Goal: Task Accomplishment & Management: Manage account settings

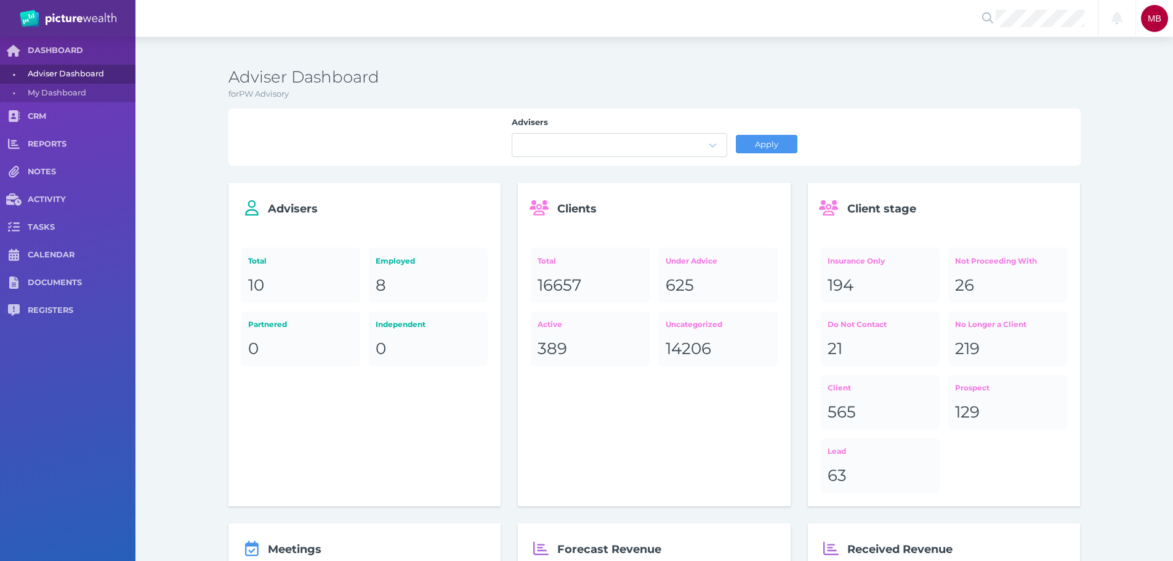
click at [1061, 30] on div at bounding box center [1036, 18] width 123 height 37
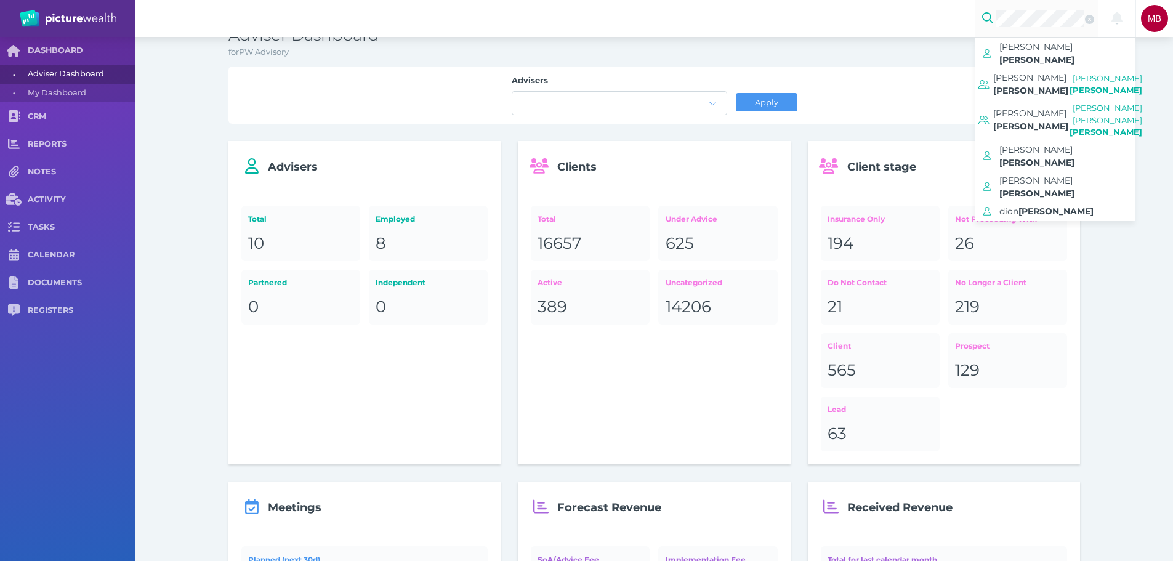
scroll to position [62, 0]
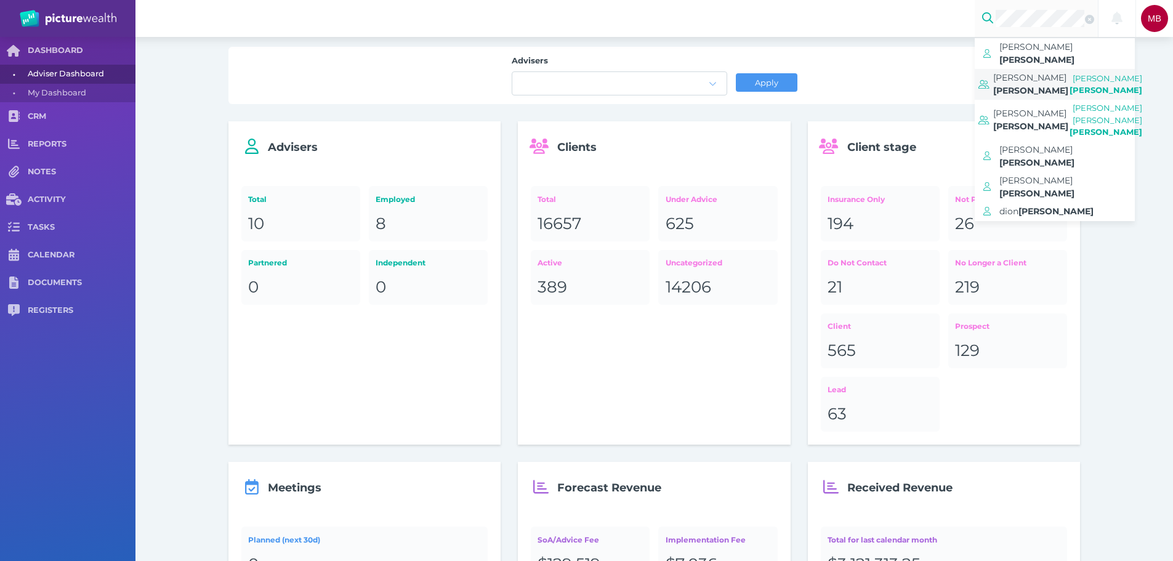
click at [1050, 85] on span "[PERSON_NAME]" at bounding box center [1031, 90] width 75 height 11
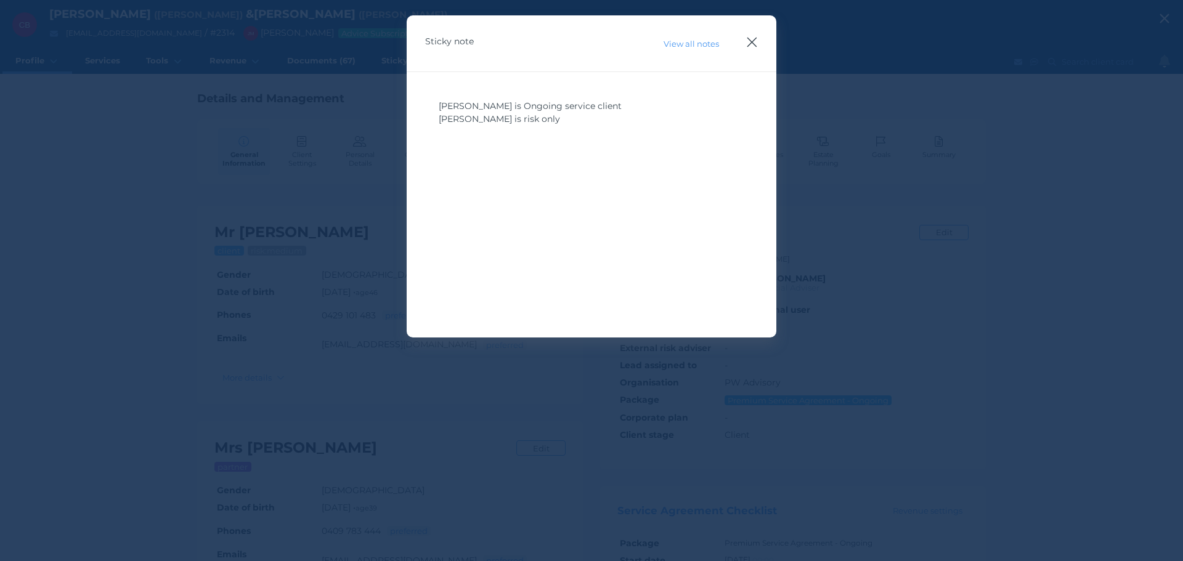
click at [755, 47] on icon "button" at bounding box center [752, 41] width 12 height 15
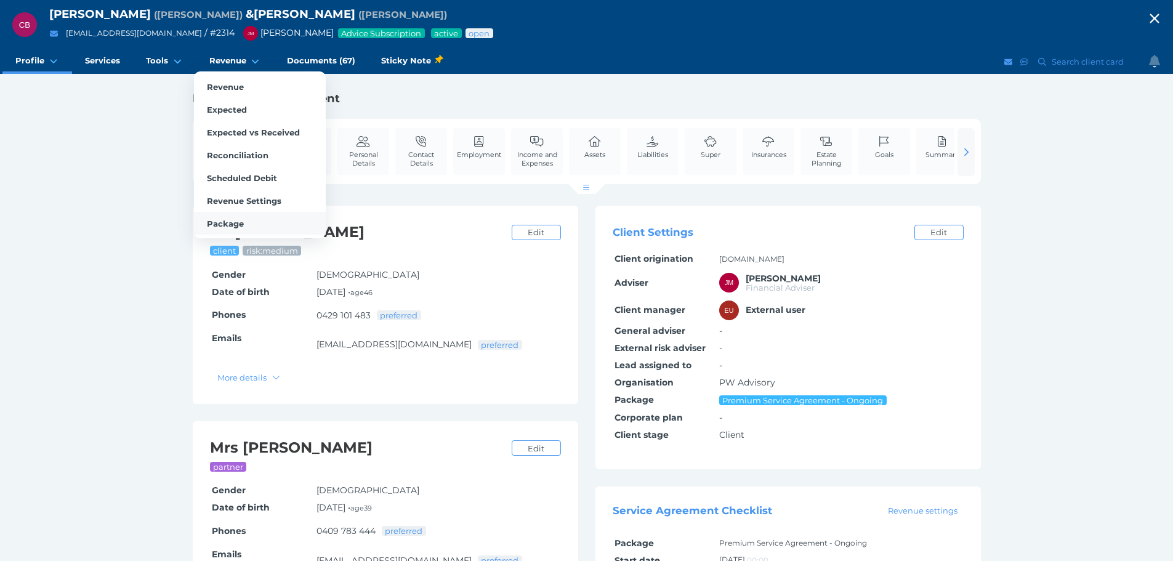
click at [241, 220] on span "Package" at bounding box center [225, 224] width 37 height 10
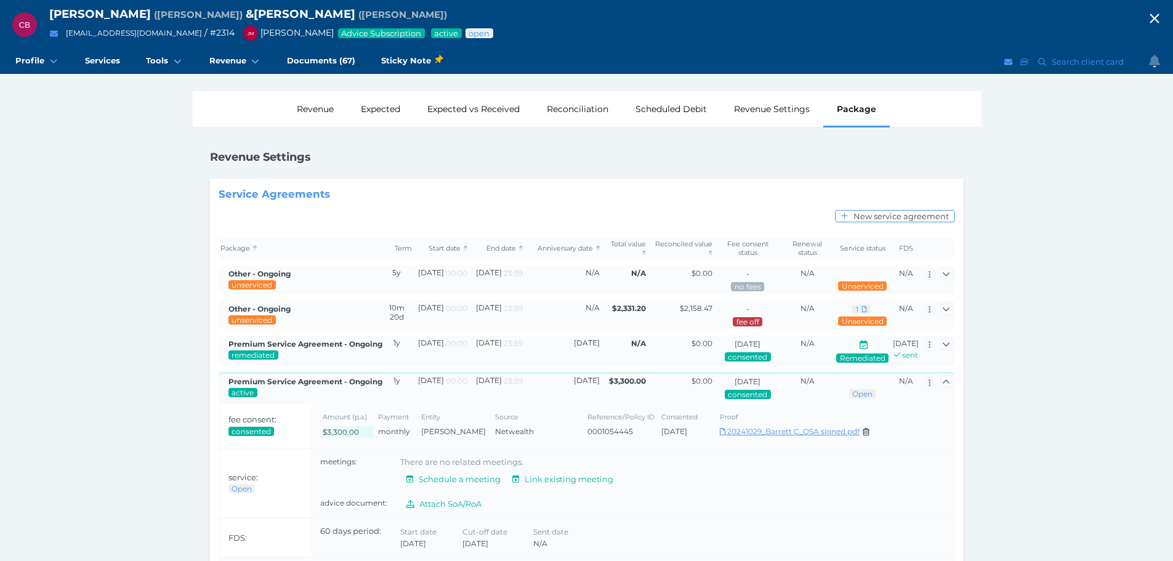
click at [758, 436] on link "Download 20241029_Barrett C_OSA signed.pdf" at bounding box center [790, 431] width 140 height 9
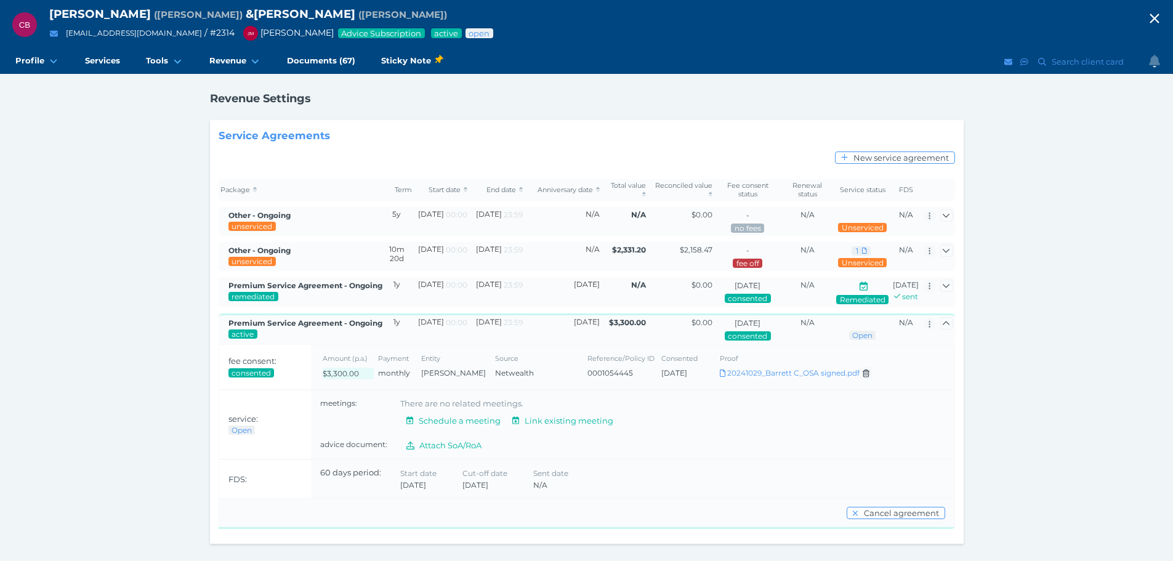
scroll to position [76, 0]
drag, startPoint x: 327, startPoint y: 49, endPoint x: 338, endPoint y: 63, distance: 17.1
click at [327, 50] on link "Documents (67)" at bounding box center [321, 61] width 94 height 25
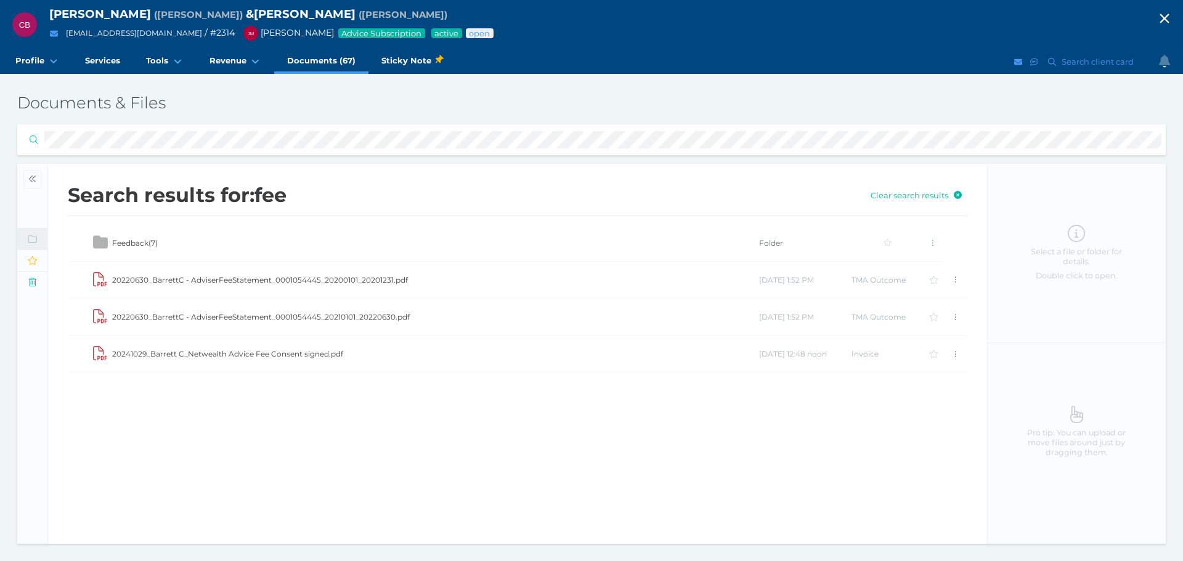
click at [289, 357] on td "20241029_Barrett C_Netwealth Advice Fee Consent signed.pdf" at bounding box center [434, 354] width 647 height 37
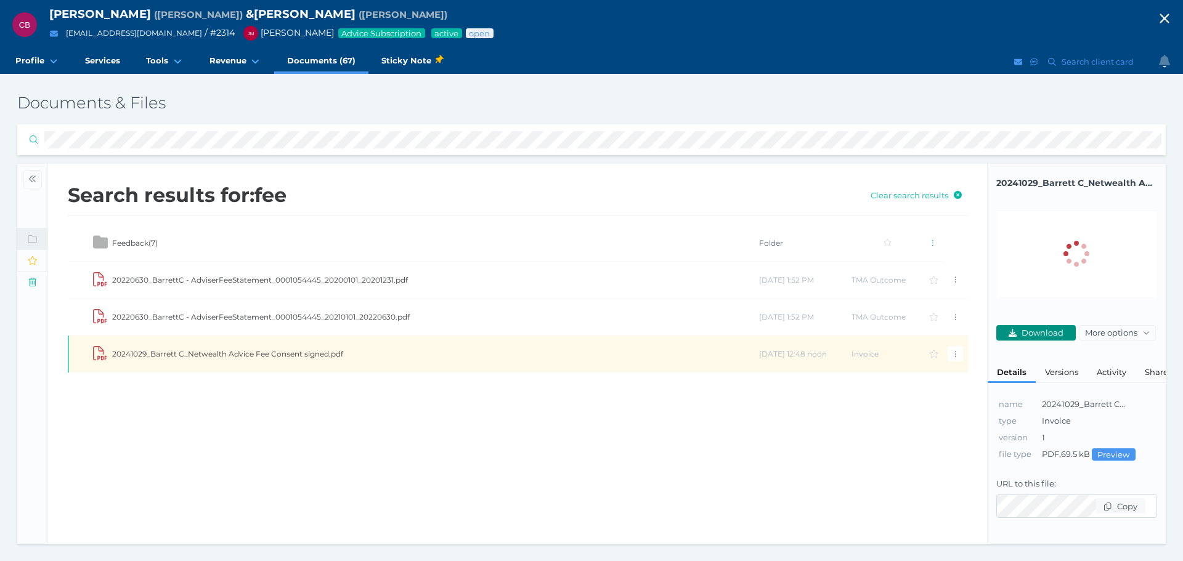
click at [1040, 330] on span "Download" at bounding box center [1044, 333] width 50 height 10
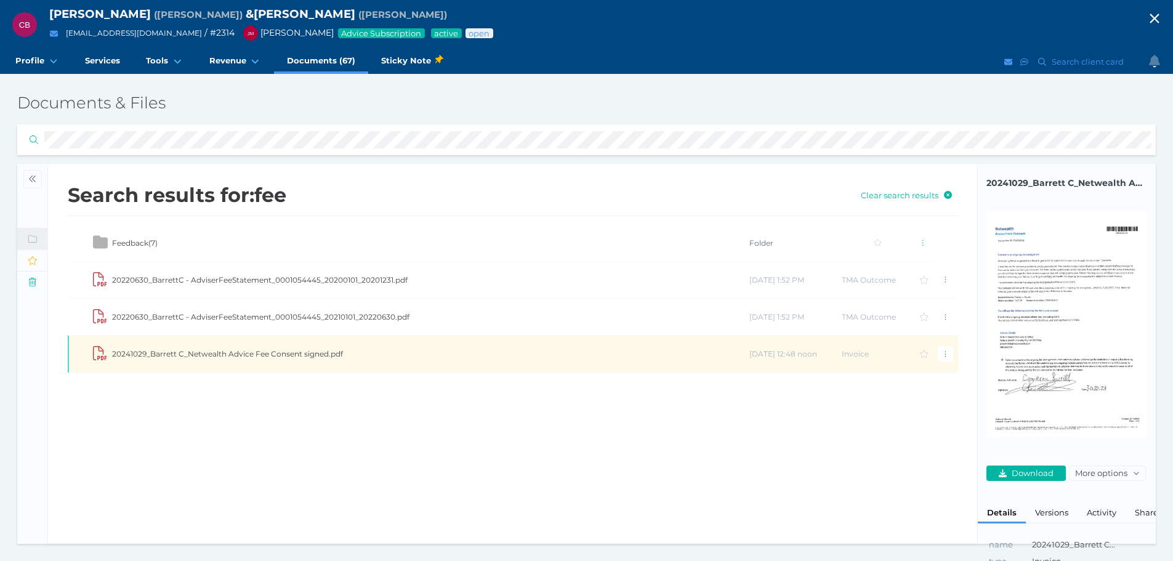
click at [0, 158] on html "[PERSON_NAME] ( [PERSON_NAME] ) & [PERSON_NAME] ( [PERSON_NAME] ) [EMAIL_ADDRES…" at bounding box center [586, 280] width 1173 height 561
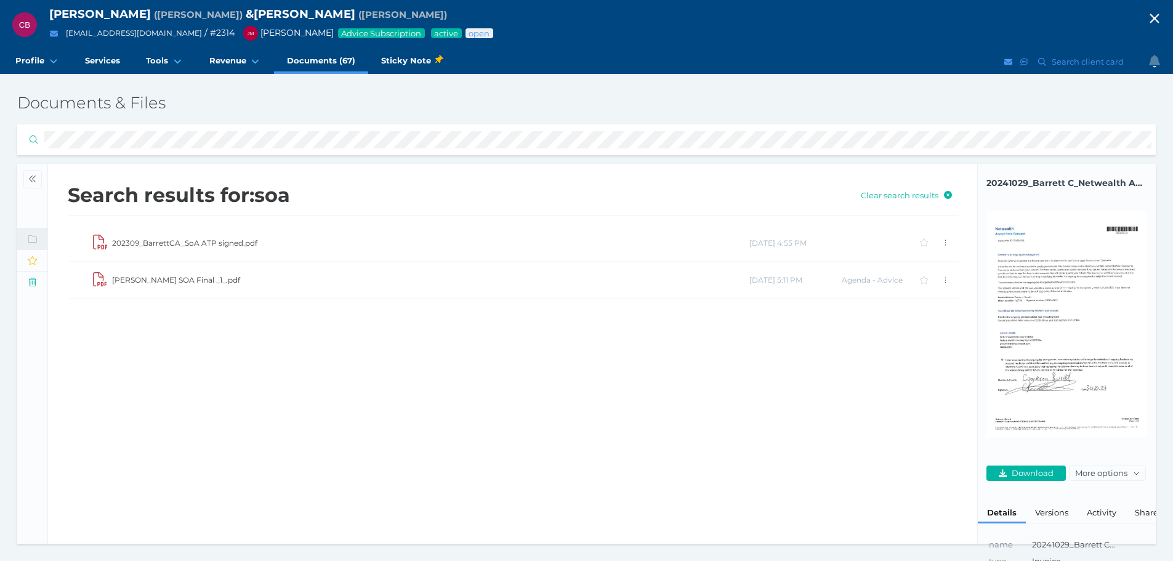
click at [0, 175] on html "[PERSON_NAME] ( [PERSON_NAME] ) & [PERSON_NAME] ( [PERSON_NAME] ) [EMAIL_ADDRES…" at bounding box center [586, 280] width 1173 height 561
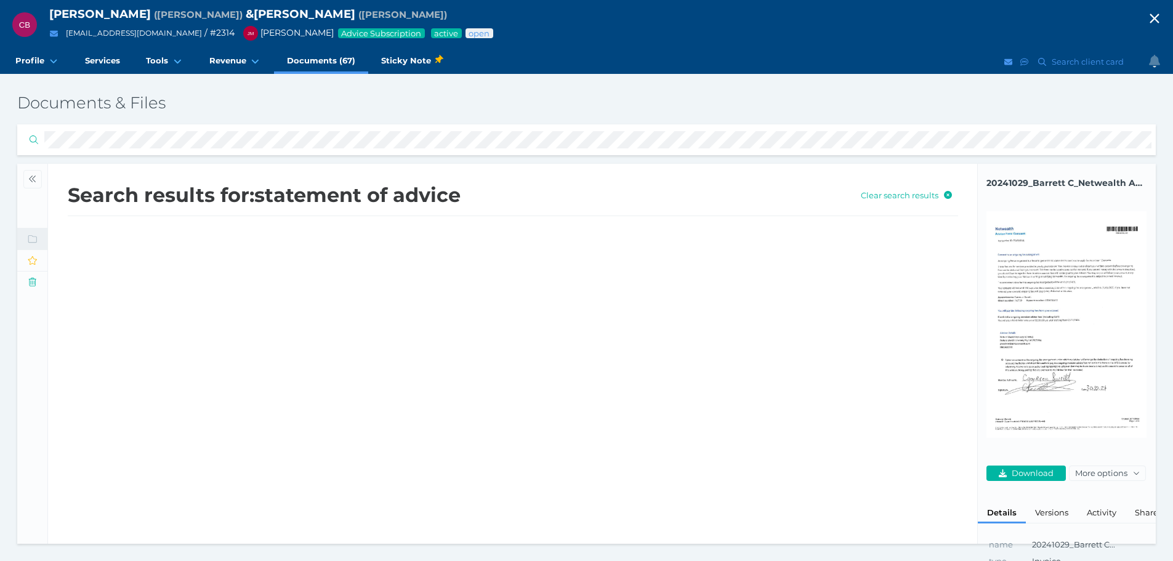
drag, startPoint x: 376, startPoint y: 173, endPoint x: 371, endPoint y: 170, distance: 6.3
click at [376, 172] on div "Search results for: statement of advice Clear search results" at bounding box center [513, 204] width 930 height 80
drag, startPoint x: 229, startPoint y: 151, endPoint x: -114, endPoint y: 160, distance: 342.6
click at [0, 160] on html "[PERSON_NAME] ( [PERSON_NAME] ) & [PERSON_NAME] ( [PERSON_NAME] ) [EMAIL_ADDRES…" at bounding box center [586, 280] width 1173 height 561
click at [0, 148] on html "[PERSON_NAME] ( [PERSON_NAME] ) & [PERSON_NAME] ( [PERSON_NAME] ) [EMAIL_ADDRES…" at bounding box center [586, 280] width 1173 height 561
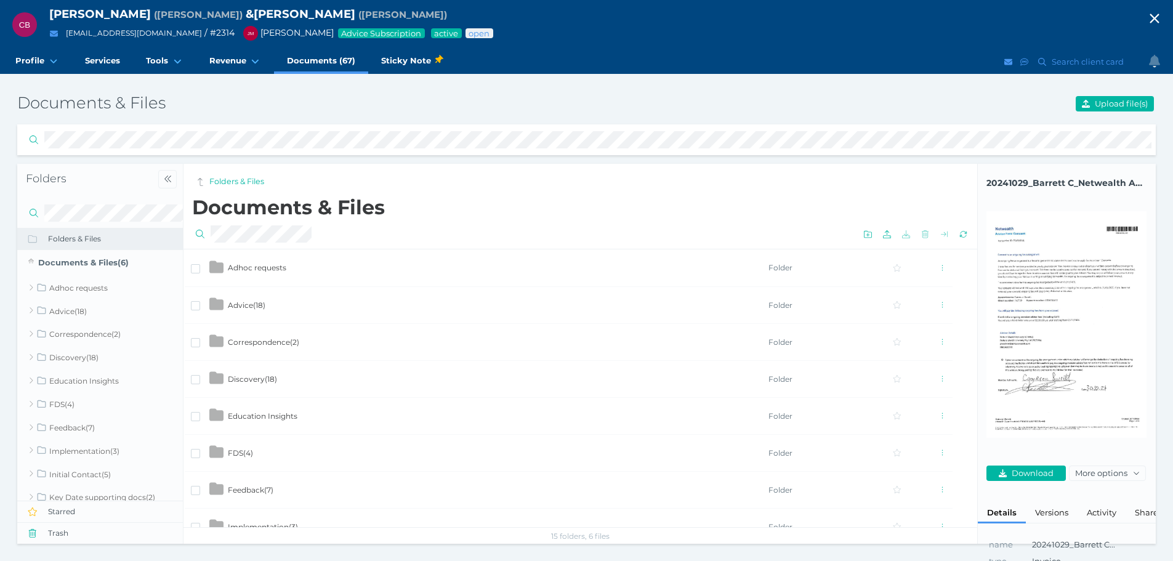
click at [259, 309] on span "Advice ( 18 )" at bounding box center [247, 305] width 38 height 9
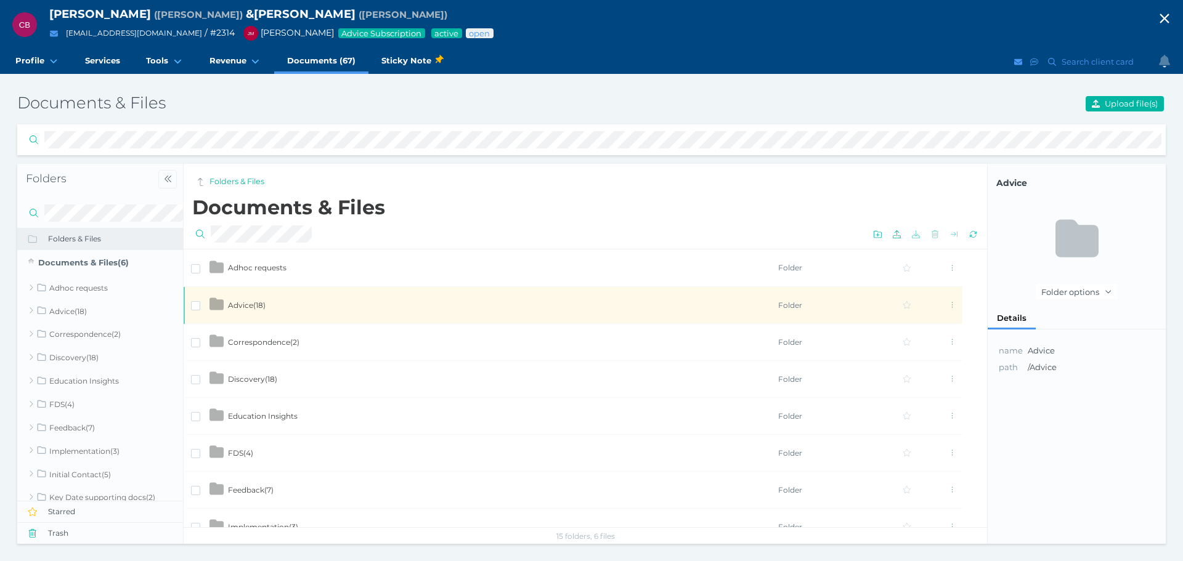
click at [243, 301] on span "Advice ( 18 )" at bounding box center [247, 305] width 38 height 9
click at [241, 305] on span "Advice ( 18 )" at bounding box center [247, 305] width 38 height 9
click at [251, 304] on span "Advice ( 18 )" at bounding box center [247, 305] width 38 height 9
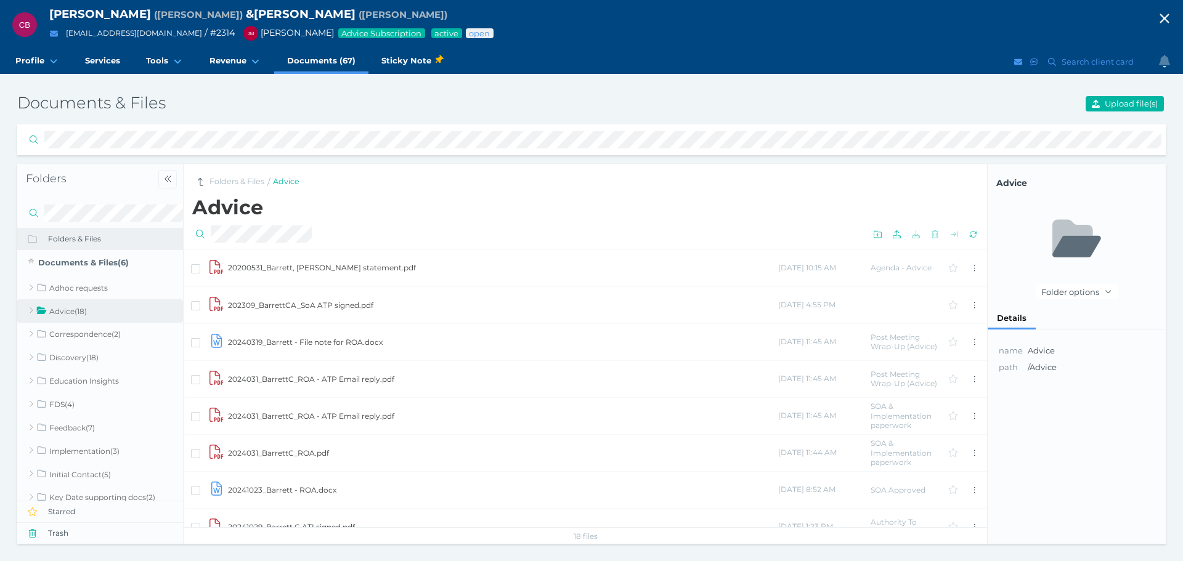
drag, startPoint x: 337, startPoint y: 307, endPoint x: 555, endPoint y: 355, distance: 223.4
click at [337, 307] on td "202309_BarrettCA_SoA ATP signed.pdf" at bounding box center [502, 304] width 550 height 37
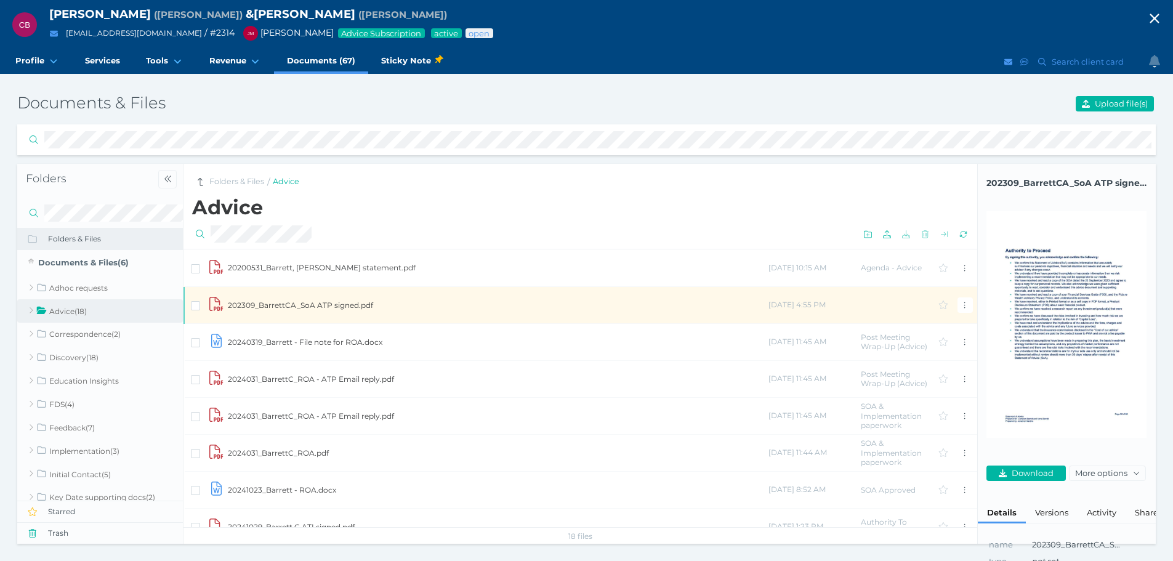
click at [1079, 318] on img at bounding box center [1067, 324] width 160 height 227
click at [1038, 471] on span "Download" at bounding box center [1035, 473] width 50 height 10
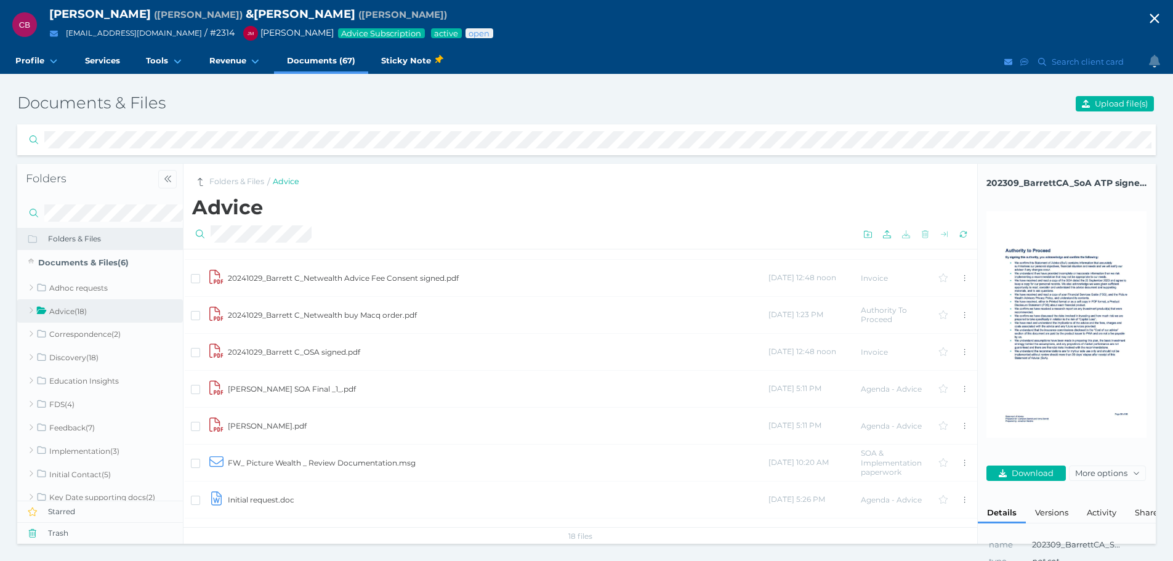
scroll to position [308, 0]
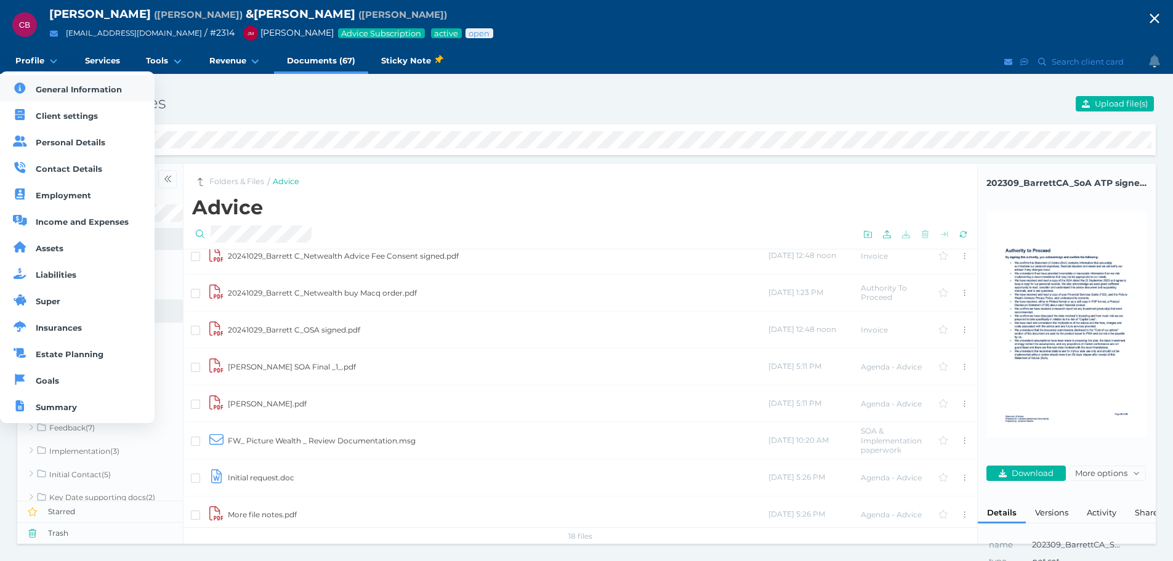
drag, startPoint x: 27, startPoint y: 62, endPoint x: 40, endPoint y: 76, distance: 19.2
click at [27, 63] on span "Profile" at bounding box center [29, 60] width 29 height 10
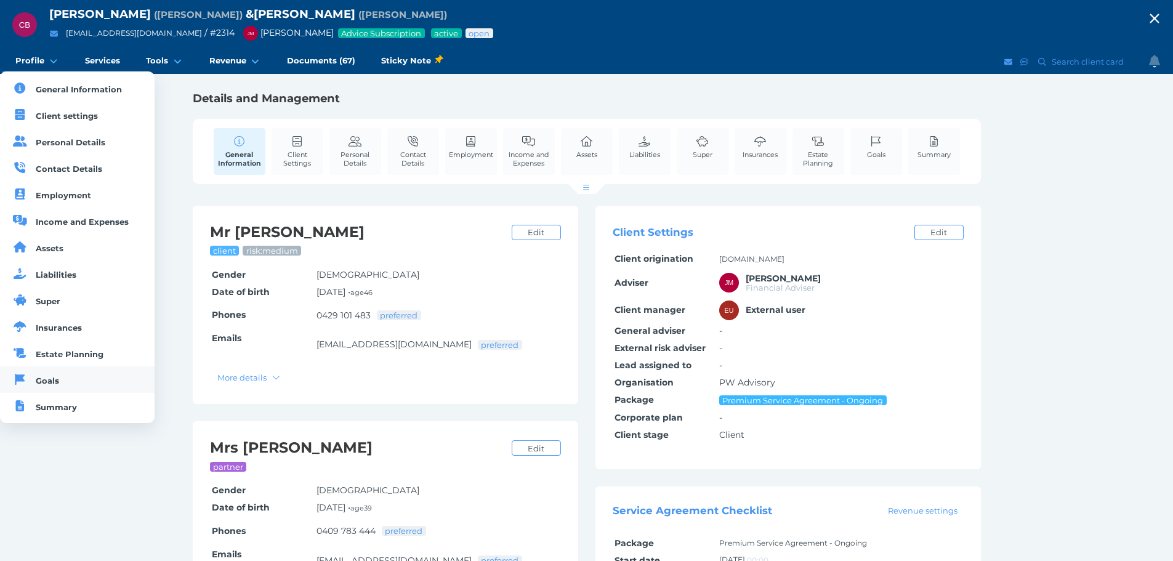
click at [52, 379] on span "Goals" at bounding box center [47, 381] width 23 height 10
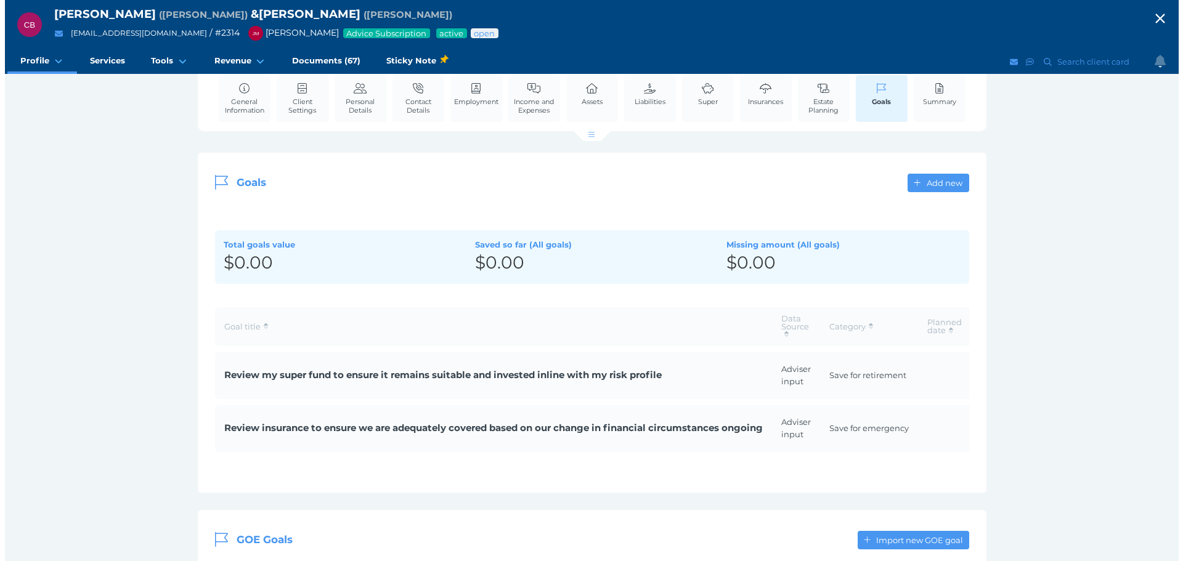
scroll to position [185, 0]
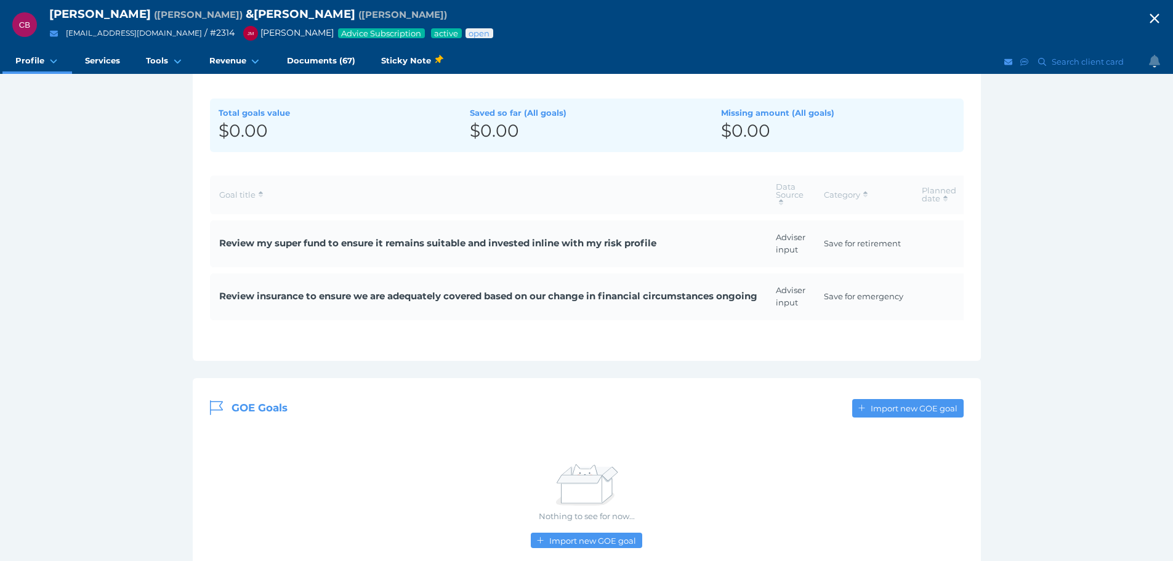
click at [283, 237] on span "Review my super fund to ensure it remains suitable and invested inline with my …" at bounding box center [488, 244] width 538 height 14
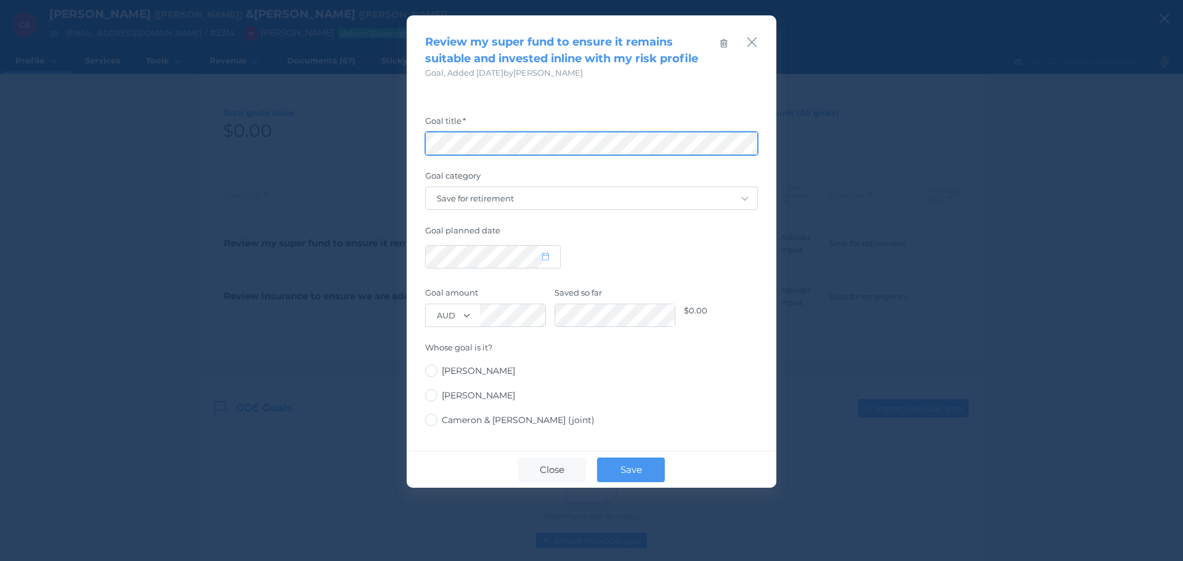
scroll to position [0, 54]
click at [1100, 140] on div "Review my super fund to ensure it remains suitable and invested inline with my …" at bounding box center [591, 280] width 1183 height 561
click at [753, 41] on icon "button" at bounding box center [752, 43] width 10 height 10
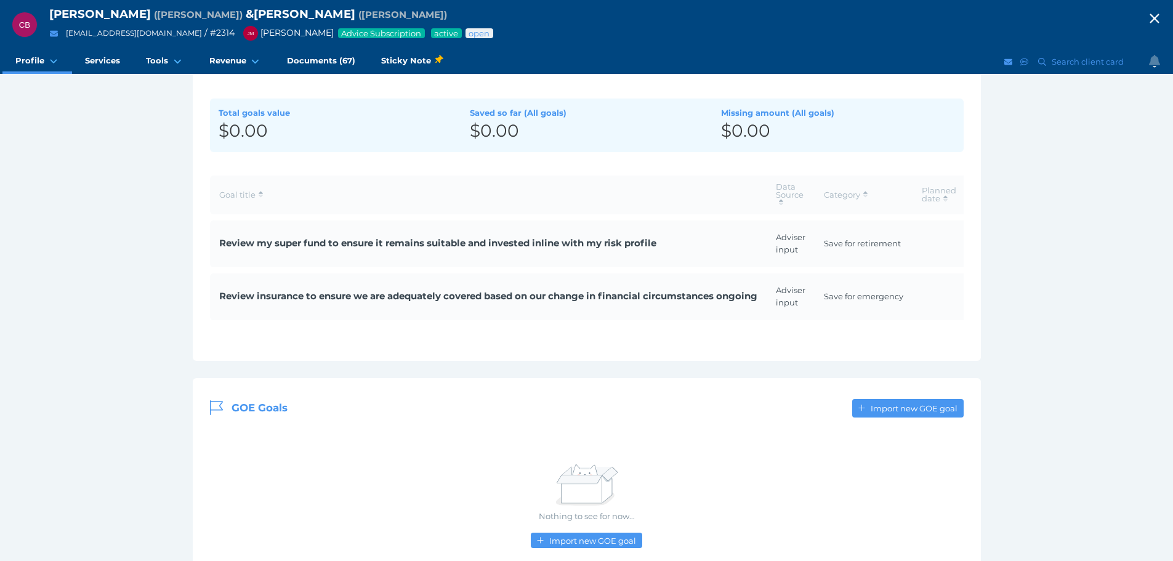
click at [323, 298] on span "Review insurance to ensure we are adequately covered based on our change in fin…" at bounding box center [488, 297] width 538 height 14
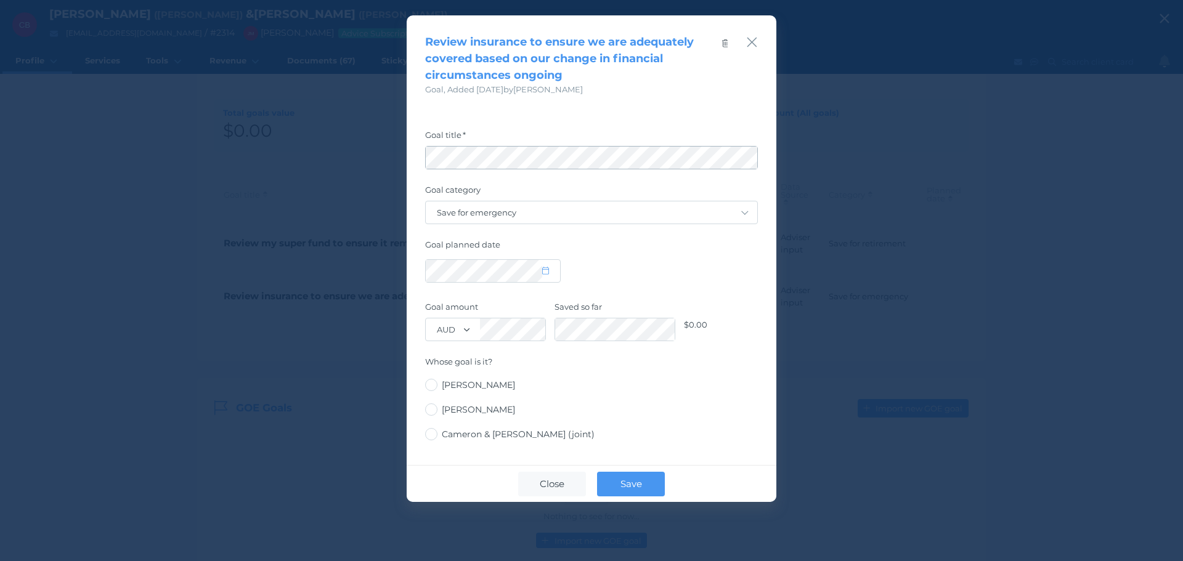
click at [707, 154] on span at bounding box center [591, 157] width 333 height 23
drag, startPoint x: 425, startPoint y: 156, endPoint x: 939, endPoint y: 161, distance: 514.4
click at [939, 161] on div "Review insurance to ensure we are adequately covered based on our change in fin…" at bounding box center [591, 280] width 1183 height 561
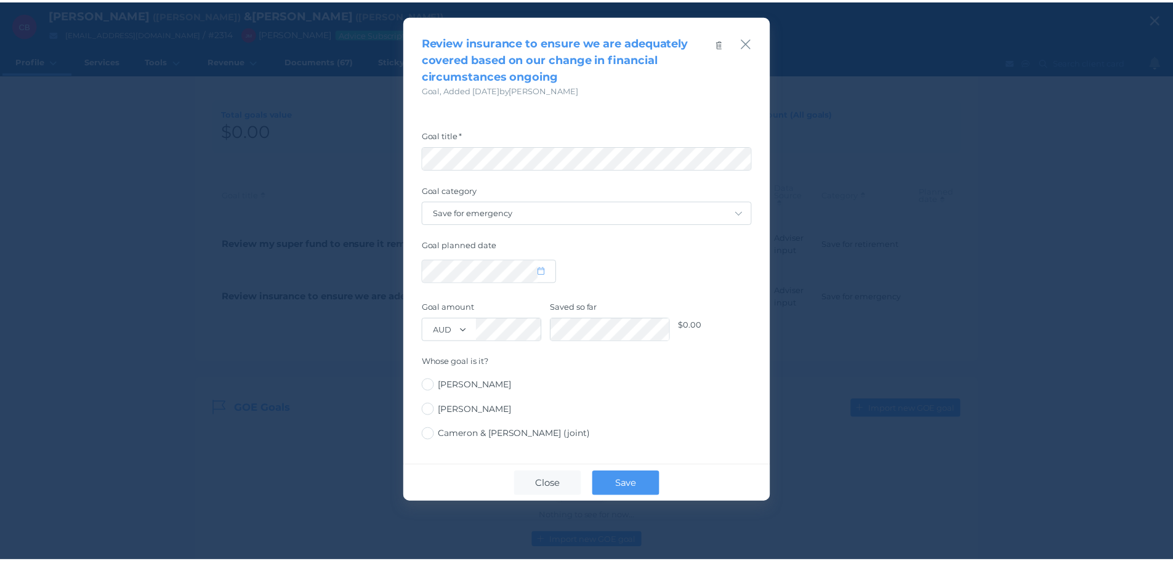
scroll to position [0, 0]
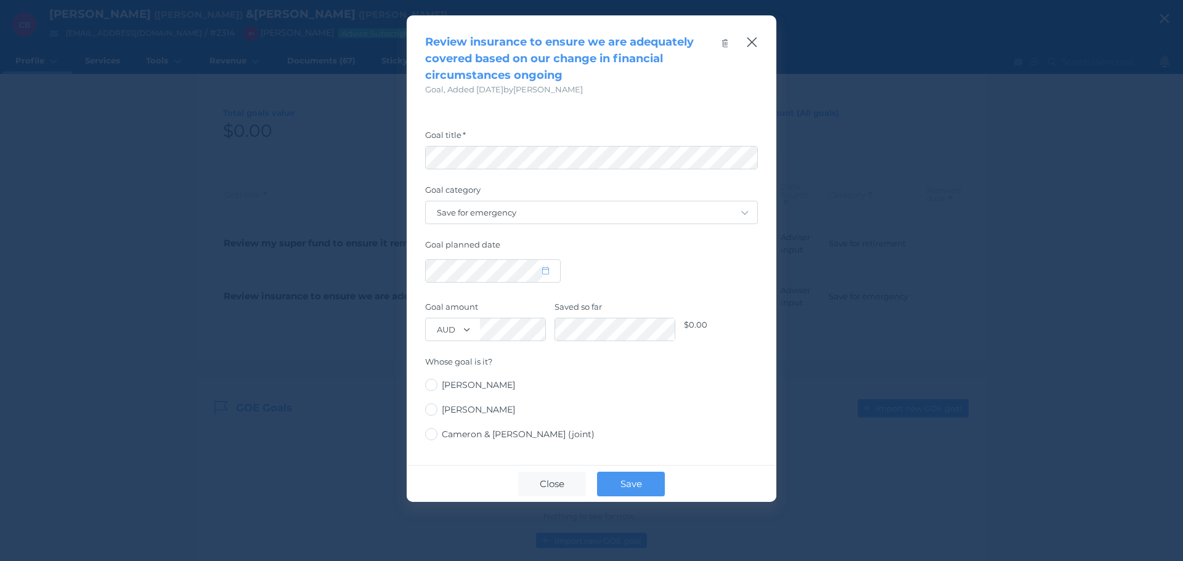
drag, startPoint x: 755, startPoint y: 43, endPoint x: 753, endPoint y: 51, distance: 7.6
click at [755, 44] on icon "button" at bounding box center [752, 41] width 12 height 15
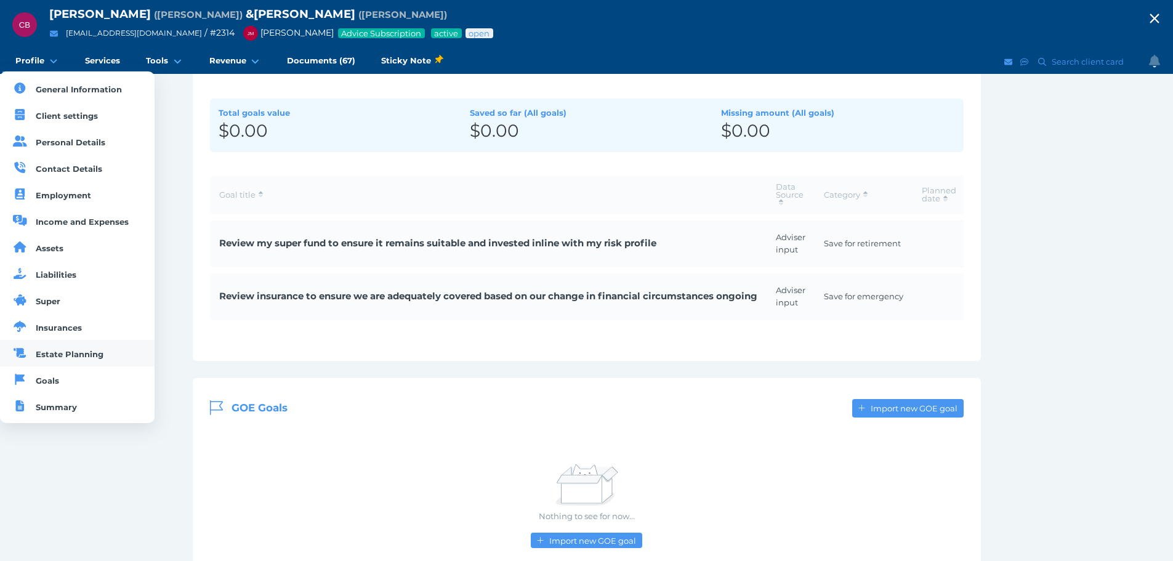
click at [69, 349] on span "Estate Planning" at bounding box center [70, 354] width 68 height 10
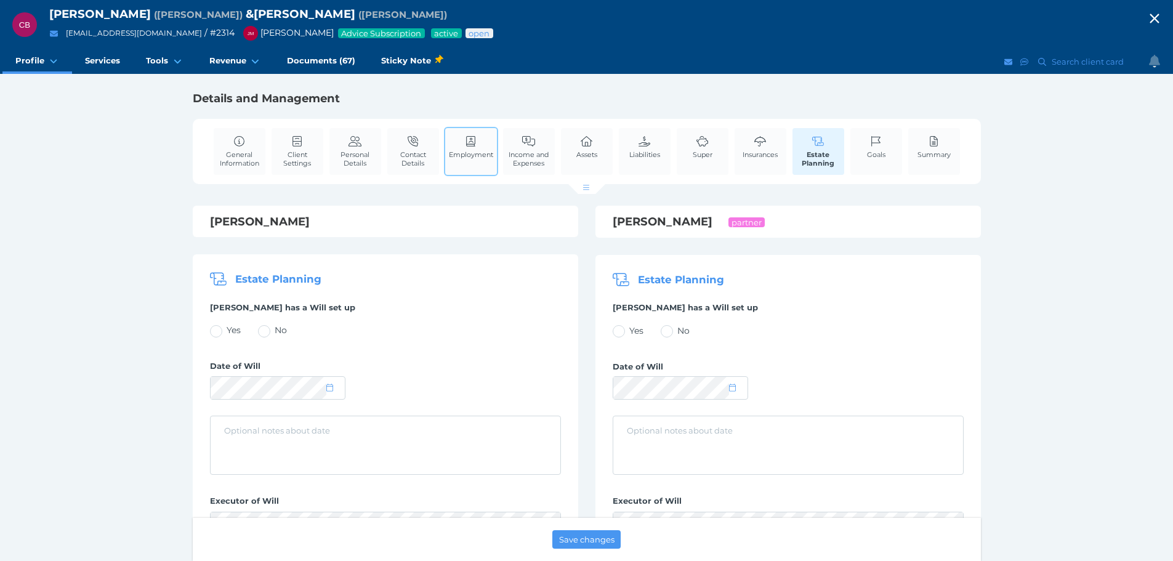
click at [517, 163] on span "Income and Expenses" at bounding box center [529, 158] width 46 height 17
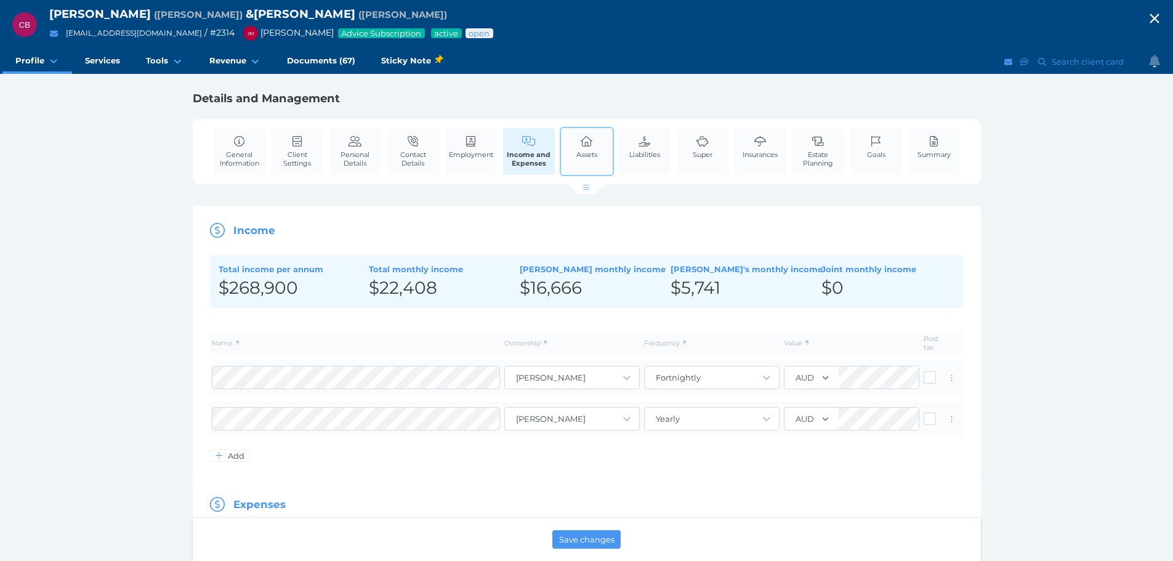
click at [593, 157] on span "Assets" at bounding box center [587, 154] width 21 height 9
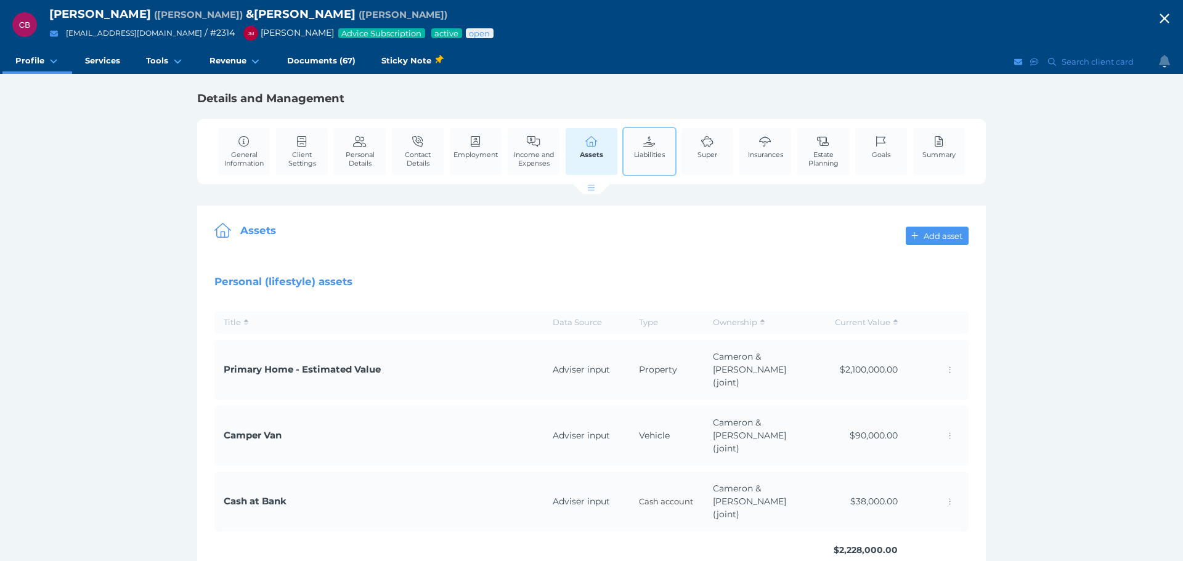
click at [636, 139] on link "Liabilities" at bounding box center [649, 147] width 37 height 38
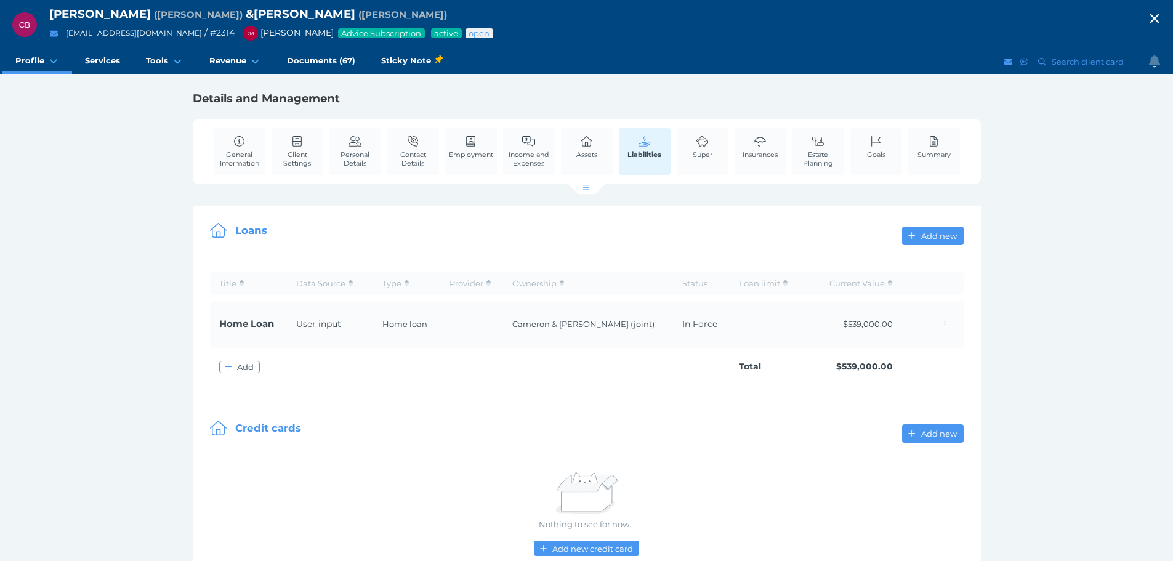
click at [357, 156] on span "Personal Details" at bounding box center [356, 158] width 46 height 17
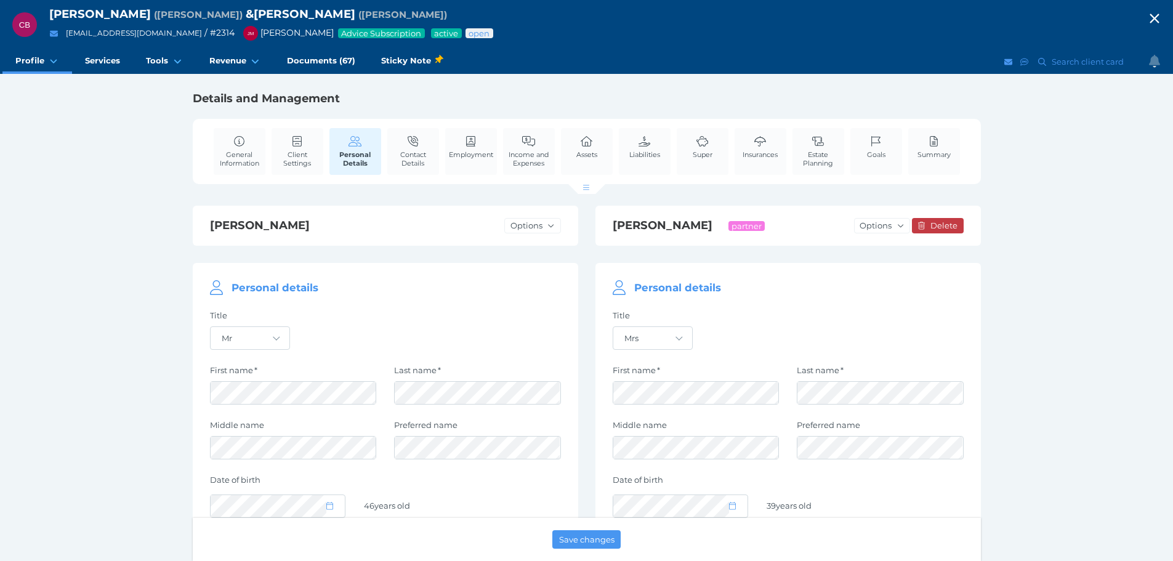
drag, startPoint x: 479, startPoint y: 151, endPoint x: 532, endPoint y: 176, distance: 58.7
click at [479, 150] on span "Employment" at bounding box center [471, 154] width 44 height 9
